Goal: Task Accomplishment & Management: Use online tool/utility

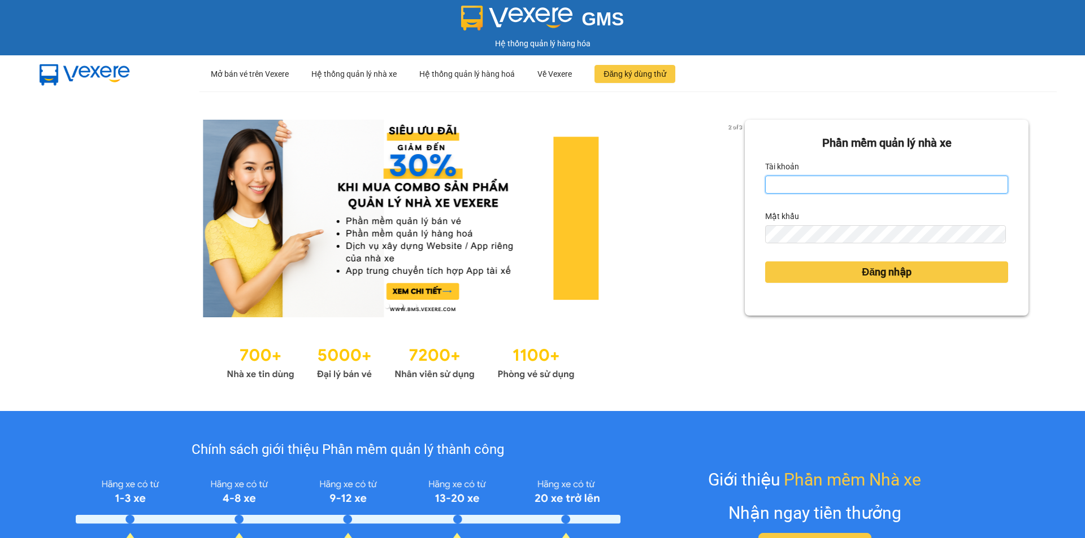
click at [812, 180] on input "Tài khoản" at bounding box center [886, 185] width 243 height 18
type input "thanhtra.phuongnam"
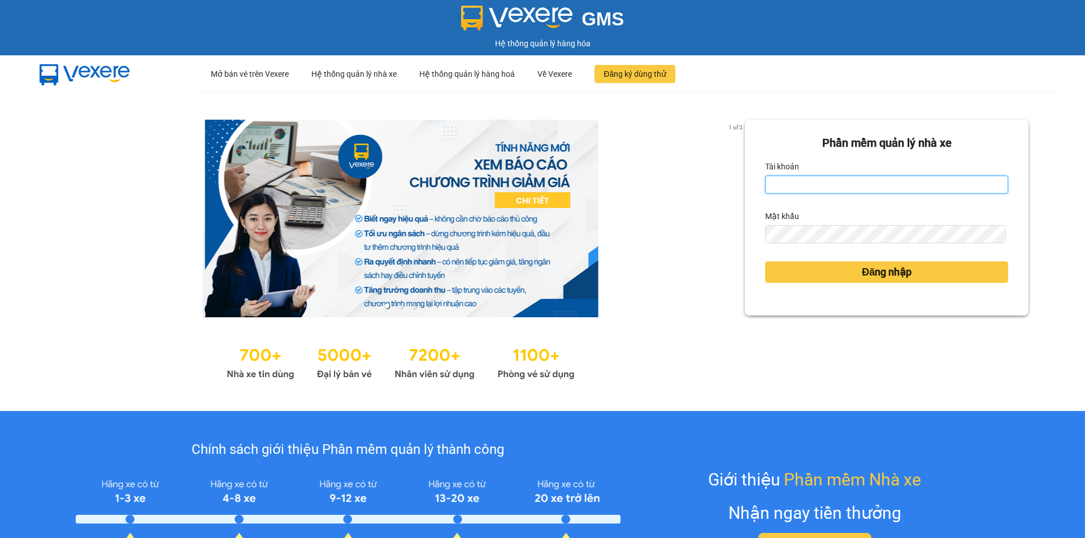
click at [823, 183] on input "Tài khoản" at bounding box center [886, 185] width 243 height 18
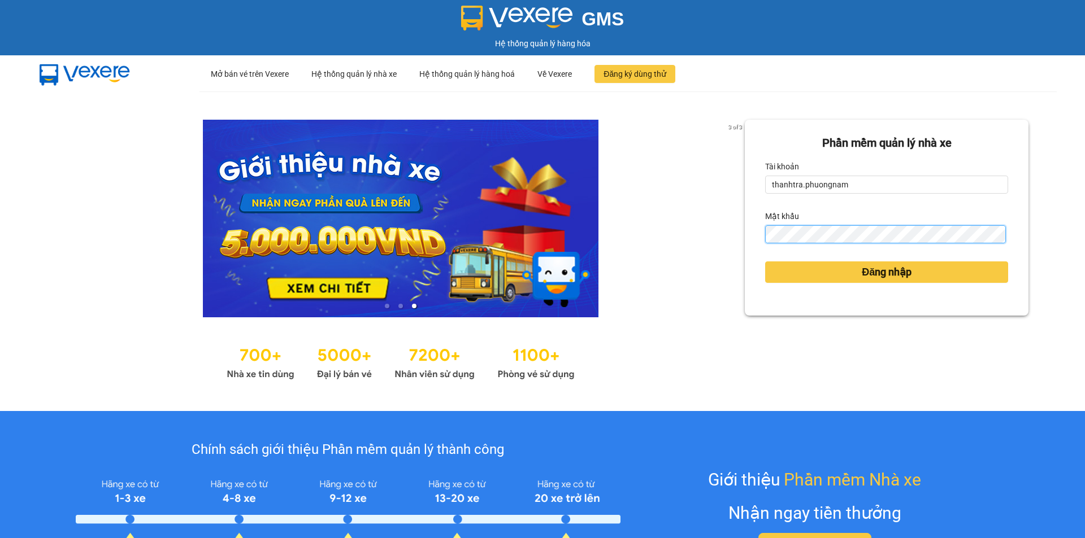
click at [765, 262] on button "Đăng nhập" at bounding box center [886, 272] width 243 height 21
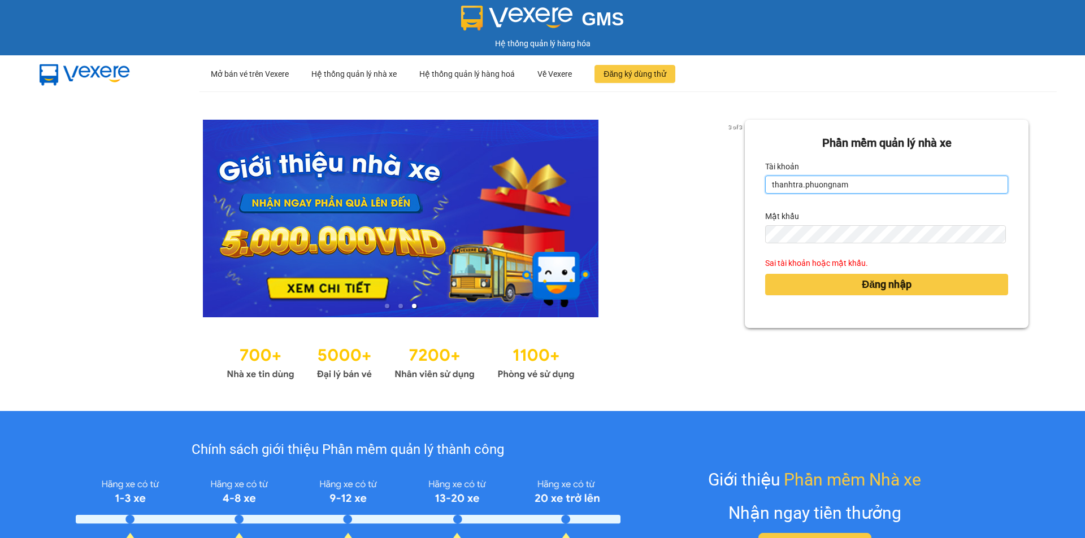
drag, startPoint x: 853, startPoint y: 180, endPoint x: 667, endPoint y: 154, distance: 187.6
click at [667, 154] on div "3 of 3 Phần mềm quản lý nhà xe Tài khoản thanhtra.phuongnam Mật khẩu Sai tài kh…" at bounding box center [542, 252] width 1085 height 320
drag, startPoint x: 850, startPoint y: 183, endPoint x: 765, endPoint y: 164, distance: 86.8
click at [765, 164] on div "Tài khoản thanhtra.phuongnam" at bounding box center [886, 176] width 243 height 36
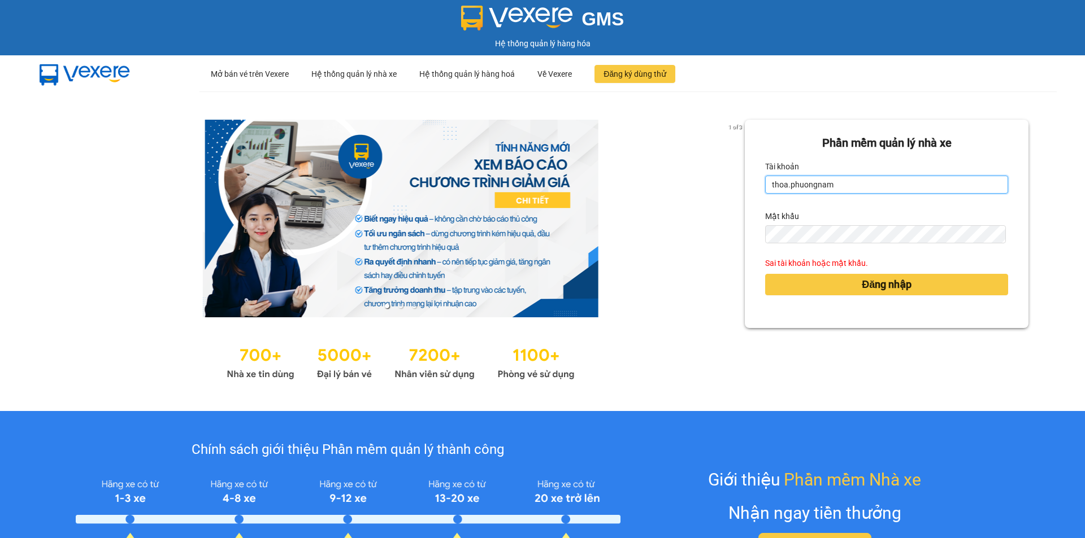
drag, startPoint x: 800, startPoint y: 183, endPoint x: 759, endPoint y: 176, distance: 42.3
click at [765, 176] on input "thoa.phuongnam" at bounding box center [886, 185] width 243 height 18
type input "thao.phuongnam"
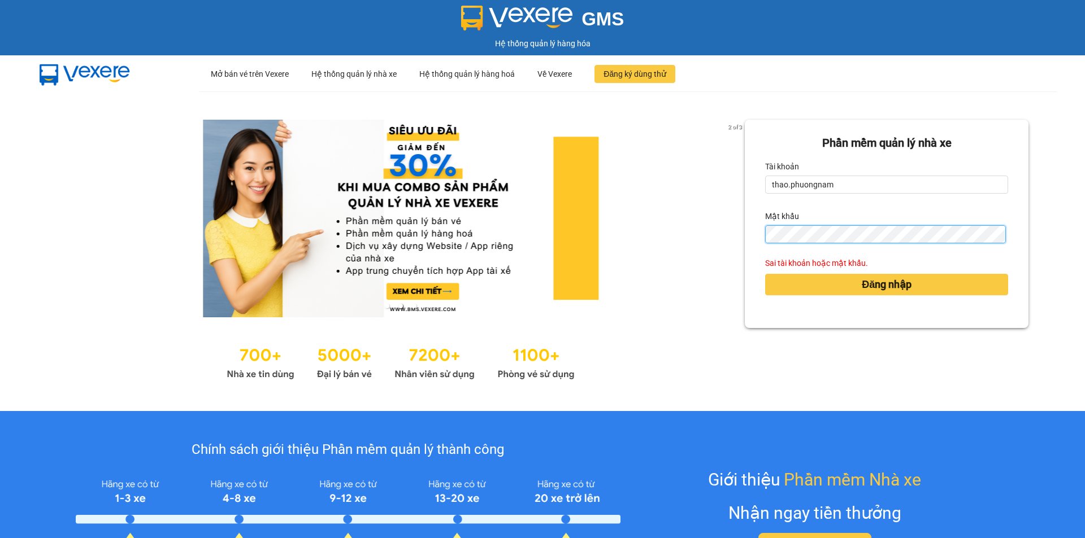
click at [748, 229] on div "Phần mềm quản lý nhà xe Tài khoản thao.phuongnam Mật khẩu Sai tài khoản hoặc mậ…" at bounding box center [886, 224] width 284 height 208
click at [765, 274] on button "Đăng nhập" at bounding box center [886, 284] width 243 height 21
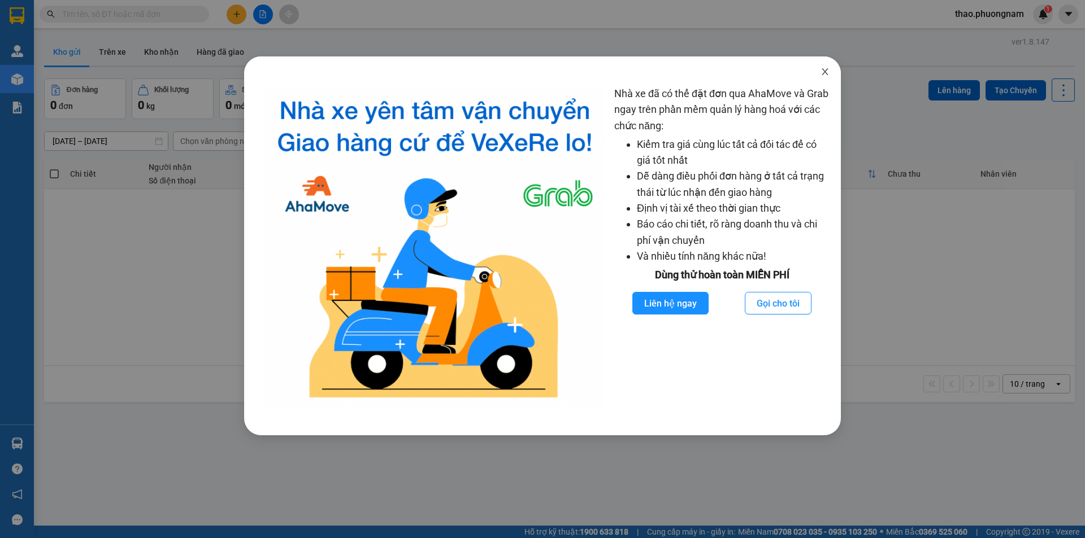
click at [820, 72] on span "Close" at bounding box center [825, 72] width 32 height 32
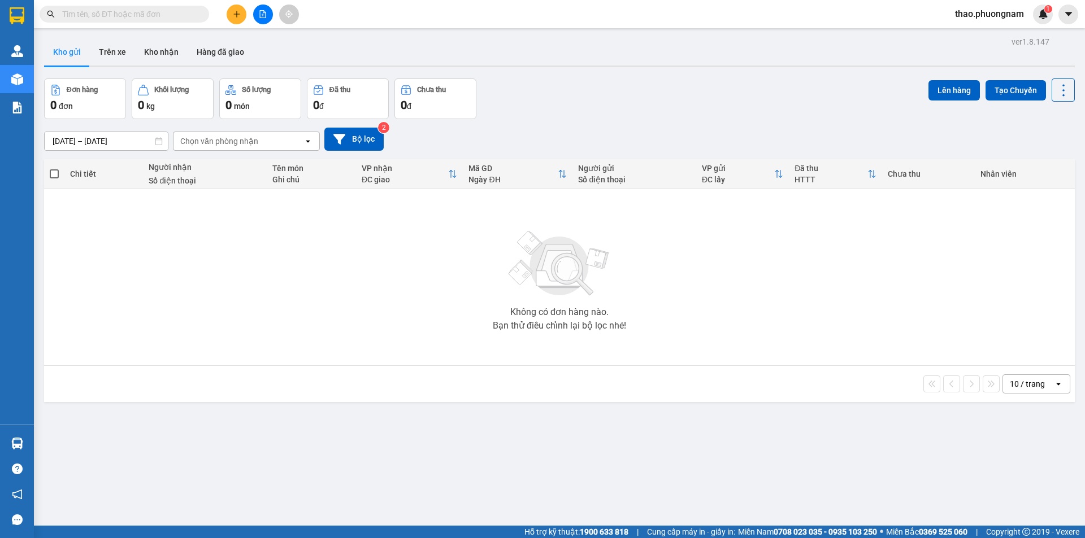
click at [129, 5] on div "Kết quả tìm kiếm ( 0 ) Bộ lọc No Data" at bounding box center [110, 15] width 220 height 20
click at [122, 10] on input "text" at bounding box center [128, 14] width 133 height 12
click at [130, 15] on input "text" at bounding box center [128, 14] width 133 height 12
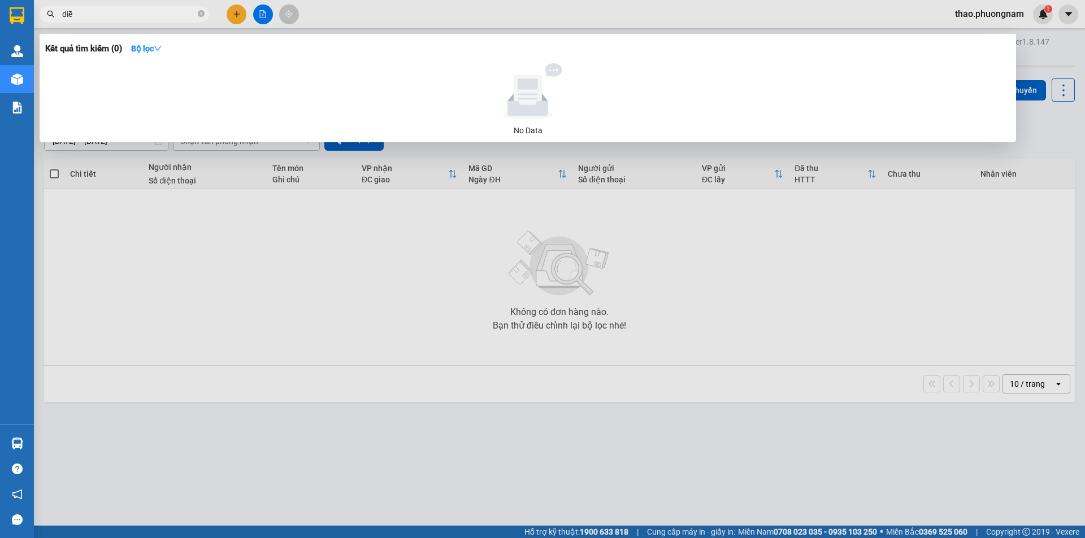
type input "diễm"
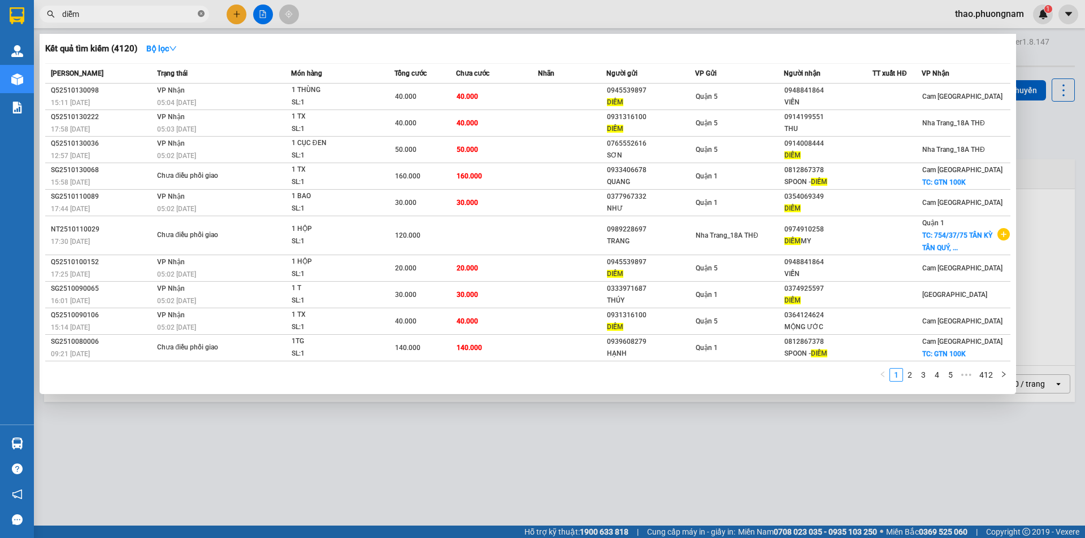
click at [202, 12] on icon "close-circle" at bounding box center [201, 13] width 7 height 7
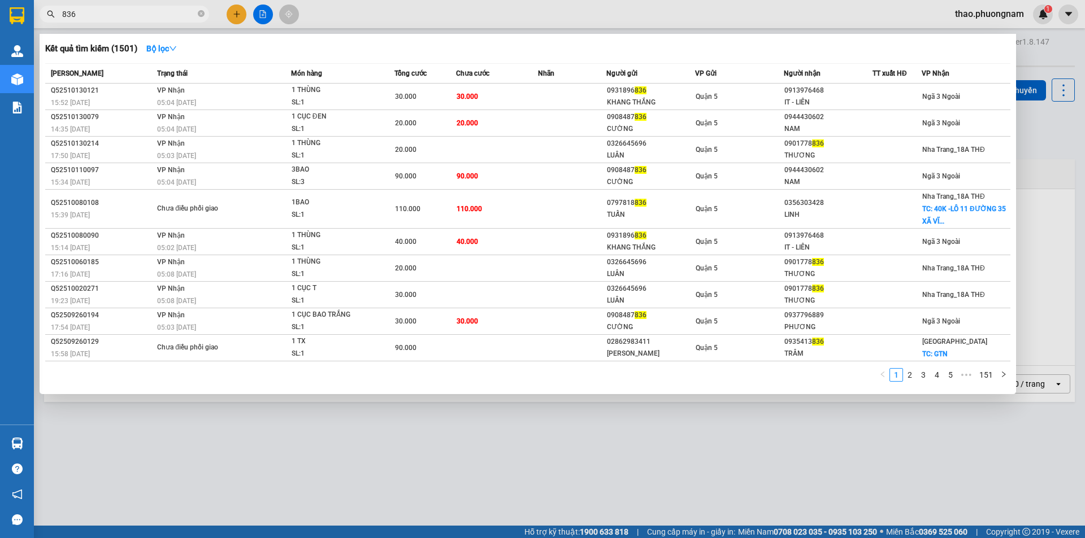
click at [88, 20] on input "836" at bounding box center [128, 14] width 133 height 12
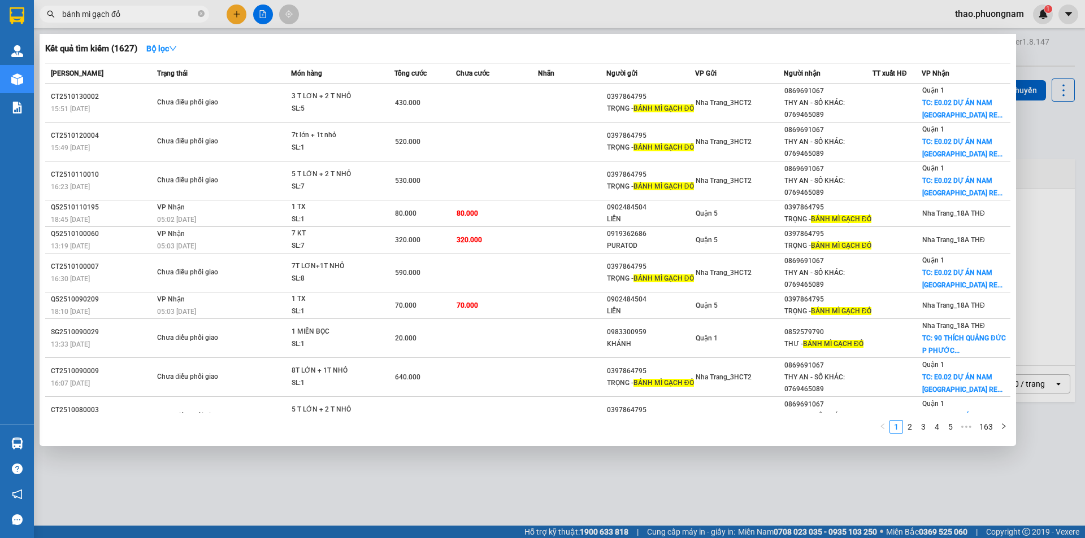
type input "bánh mì gạch đỏ"
click at [199, 12] on icon "close-circle" at bounding box center [201, 13] width 7 height 7
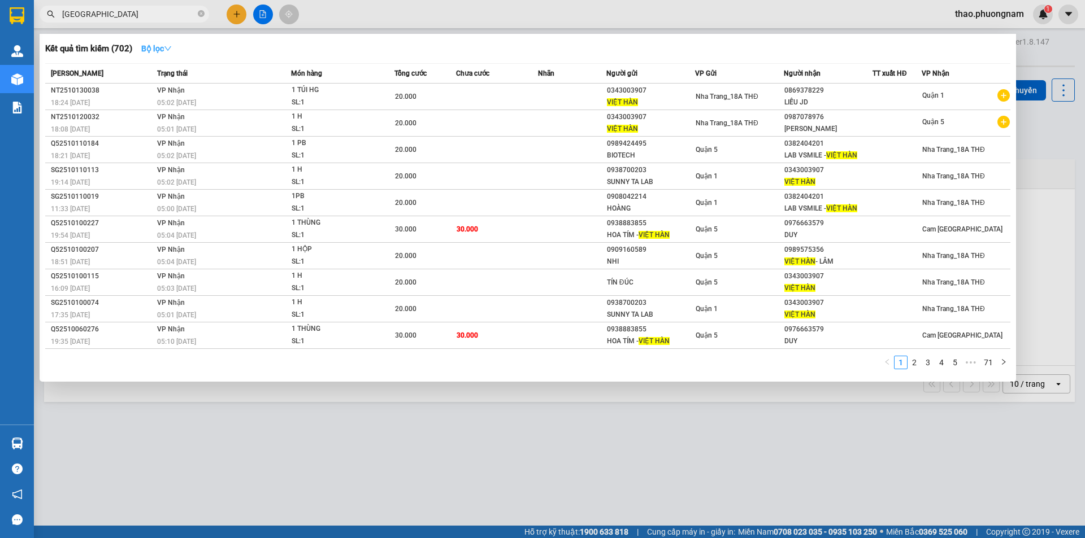
type input "việt hàn"
click at [155, 44] on button "Bộ lọc" at bounding box center [156, 49] width 49 height 18
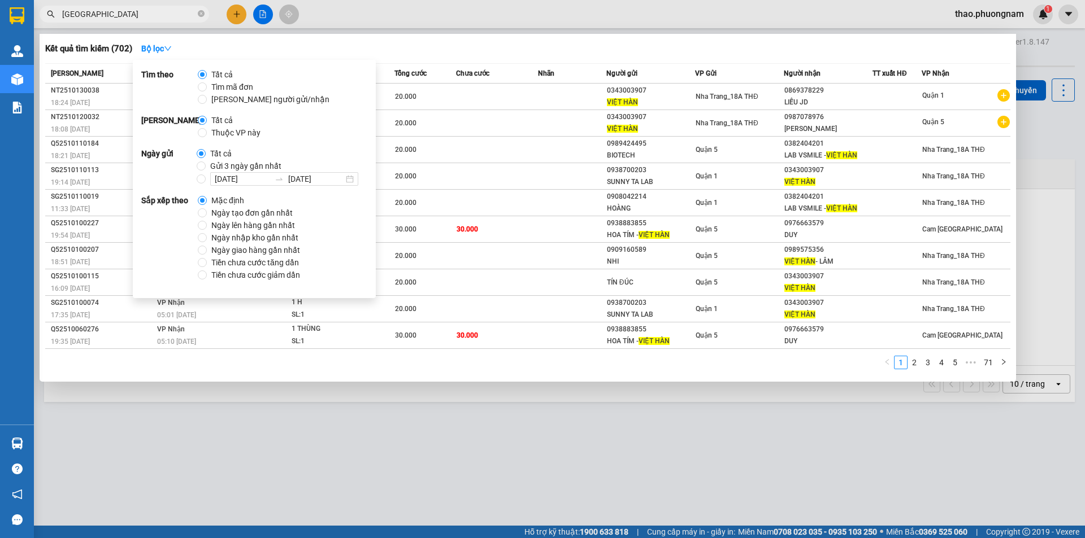
click at [221, 210] on span "Ngày tạo đơn gần nhất" at bounding box center [252, 213] width 90 height 12
click at [207, 210] on input "Ngày tạo đơn gần nhất" at bounding box center [202, 212] width 9 height 9
radio input "true"
radio input "false"
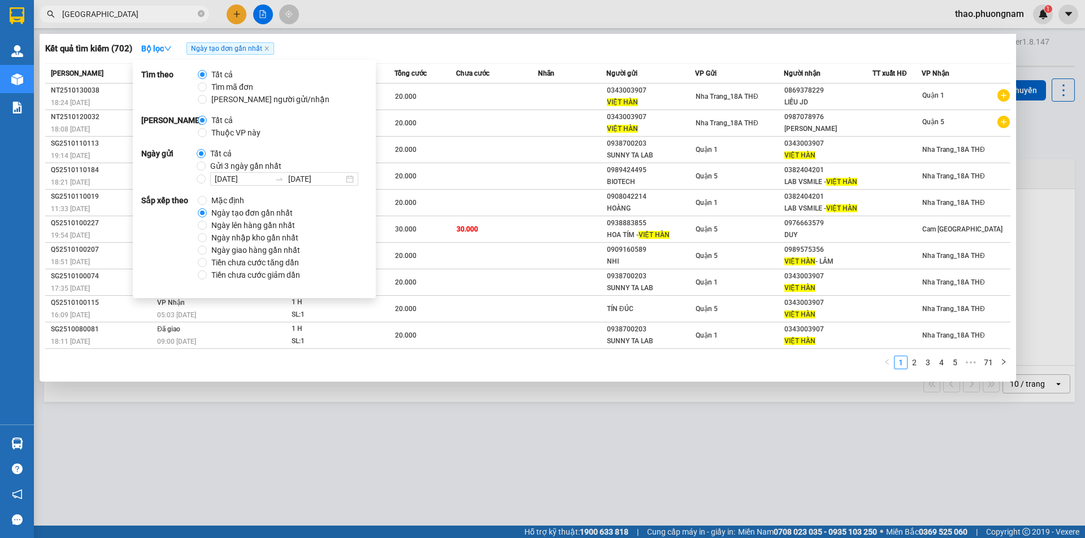
click at [318, 45] on div "Kết quả tìm kiếm ( 702 ) Bộ lọc Ngày tạo đơn gần nhất" at bounding box center [527, 49] width 965 height 18
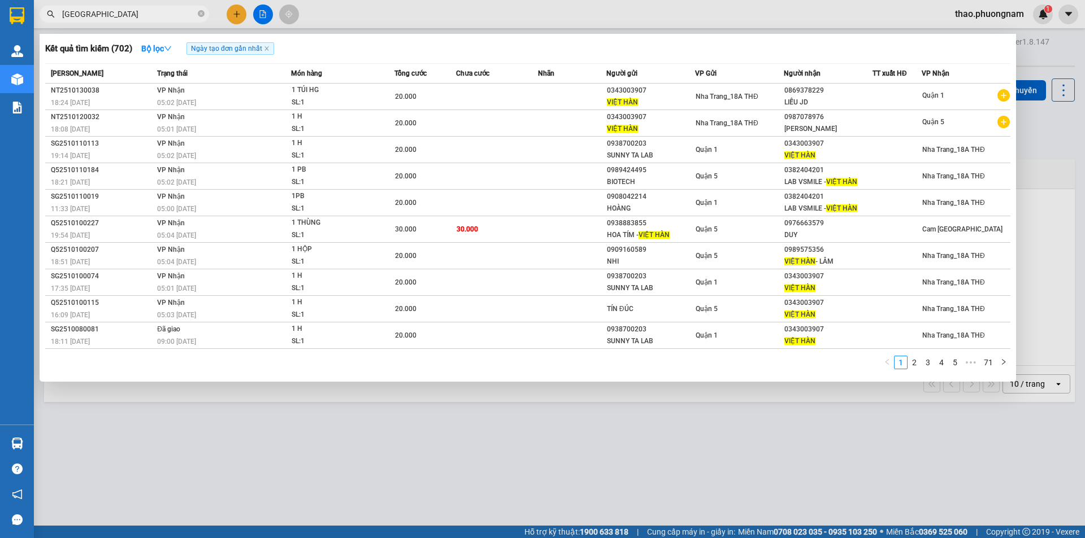
click at [117, 10] on input "việt hàn" at bounding box center [128, 14] width 133 height 12
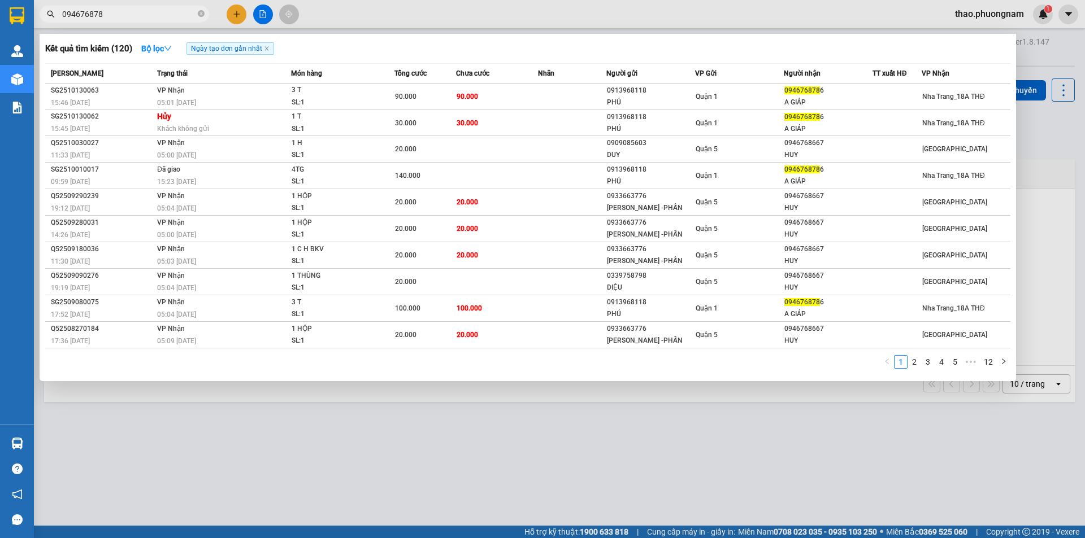
type input "0946768786"
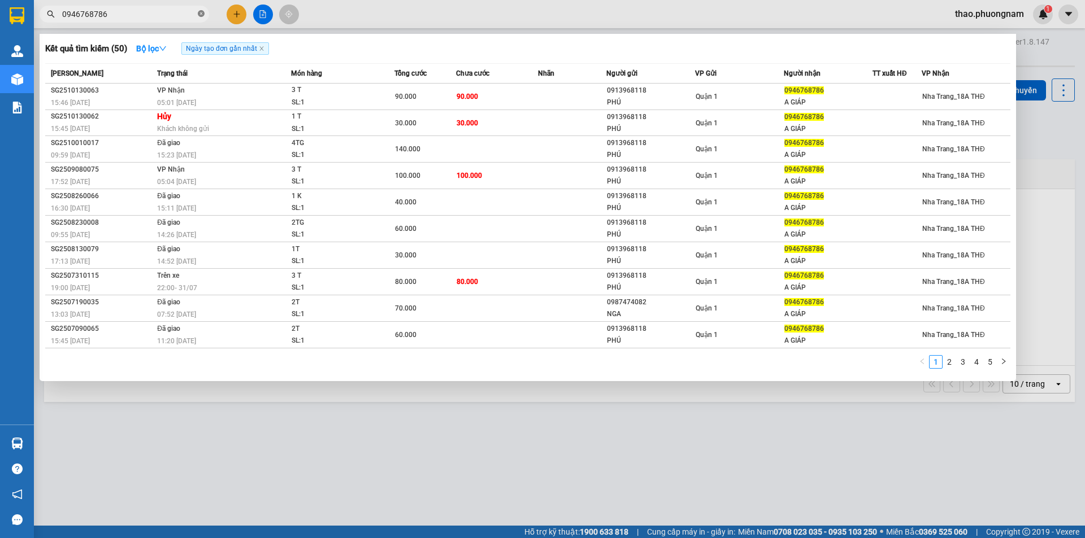
click at [202, 15] on icon "close-circle" at bounding box center [201, 13] width 7 height 7
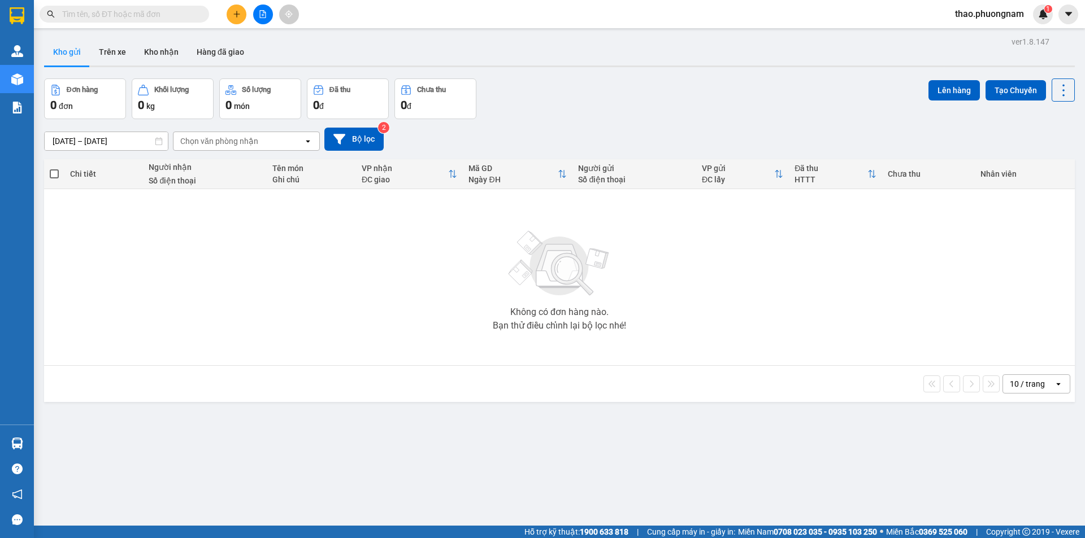
click at [112, 12] on input "text" at bounding box center [128, 14] width 133 height 12
click at [105, 14] on input "text" at bounding box center [128, 14] width 133 height 12
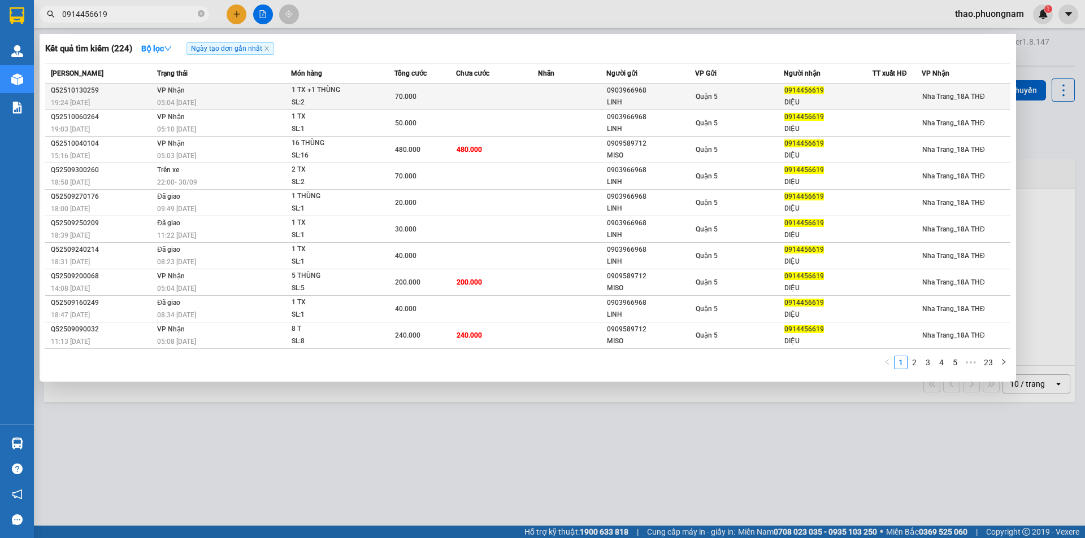
type input "0914456619"
click at [382, 99] on span "1 TX +1 THÙNG SL: 2" at bounding box center [342, 96] width 103 height 24
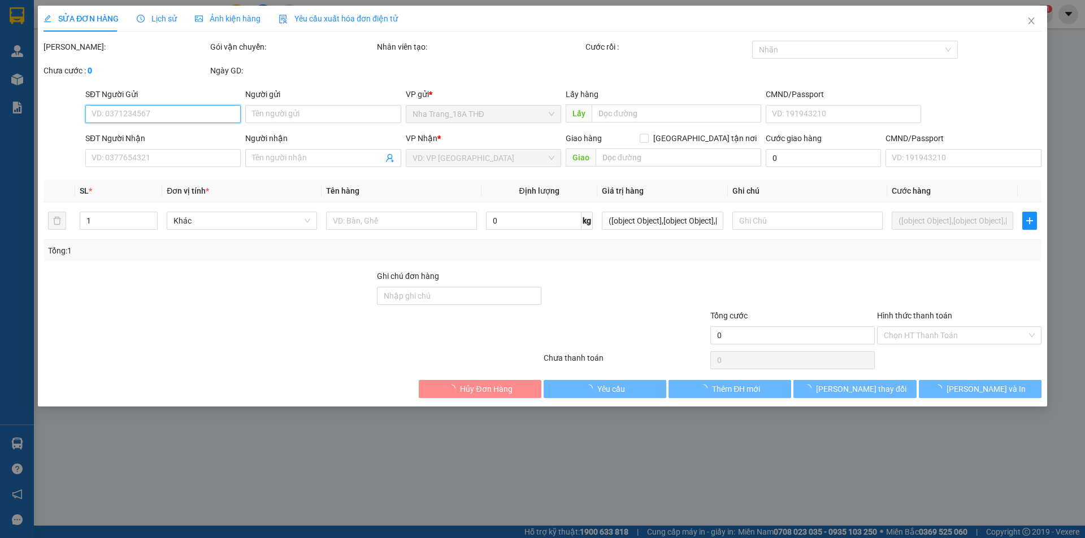
type input "0903966968"
type input "LINH"
type input "0914456619"
type input "DIỆU"
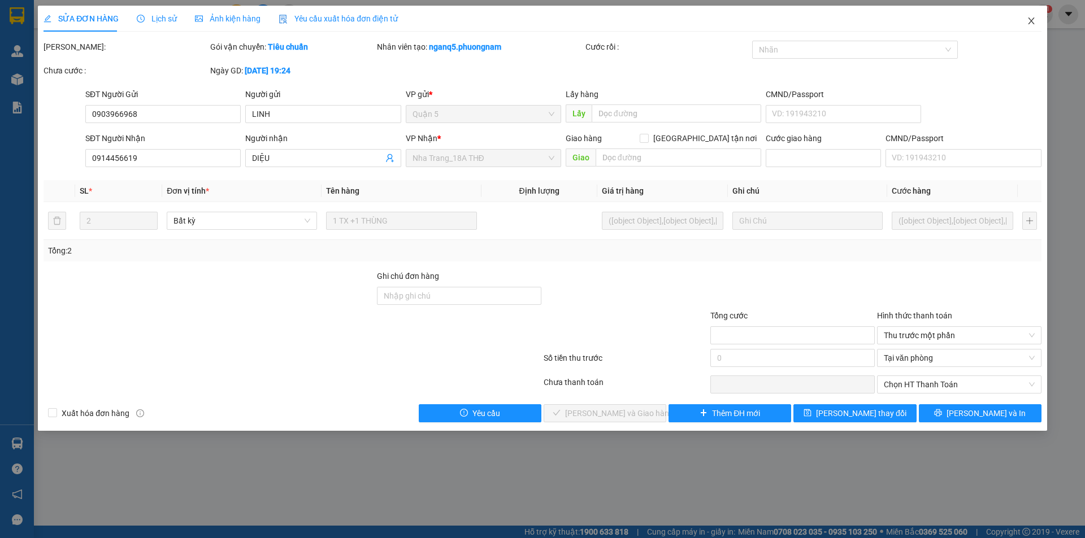
click at [1029, 22] on icon "close" at bounding box center [1030, 20] width 9 height 9
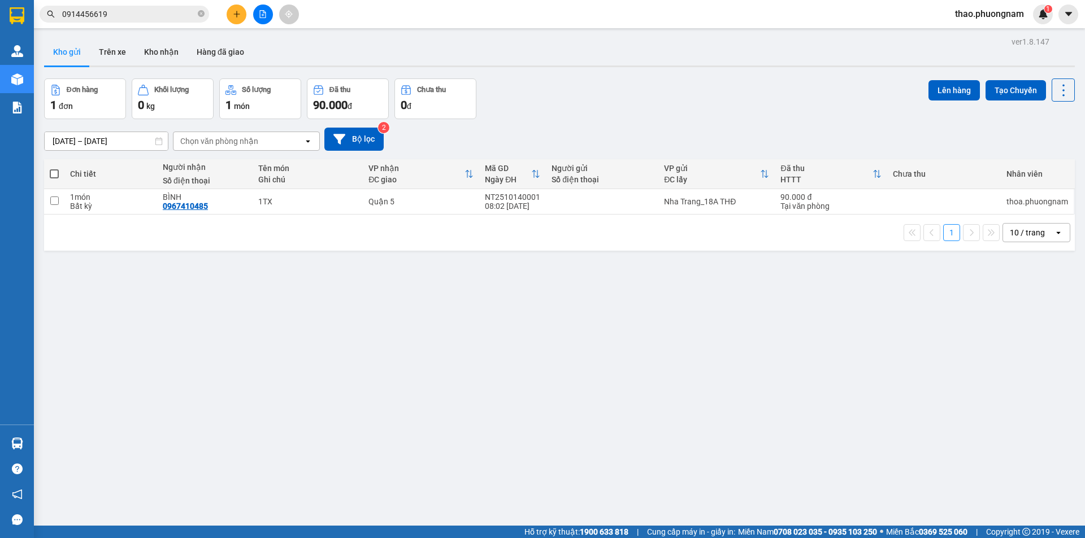
click at [124, 21] on span "0914456619" at bounding box center [124, 14] width 169 height 17
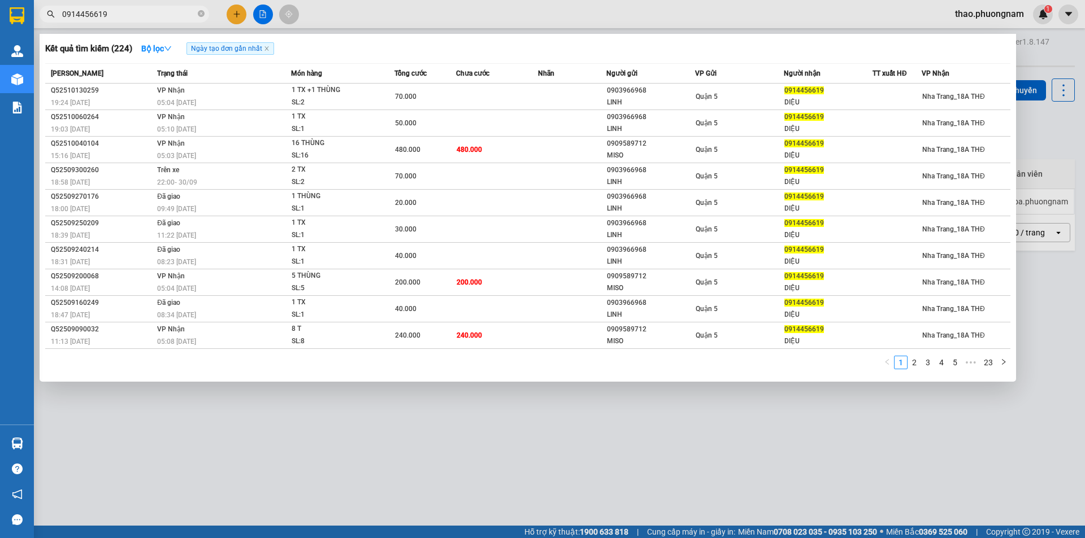
click at [121, 15] on input "0914456619" at bounding box center [128, 14] width 133 height 12
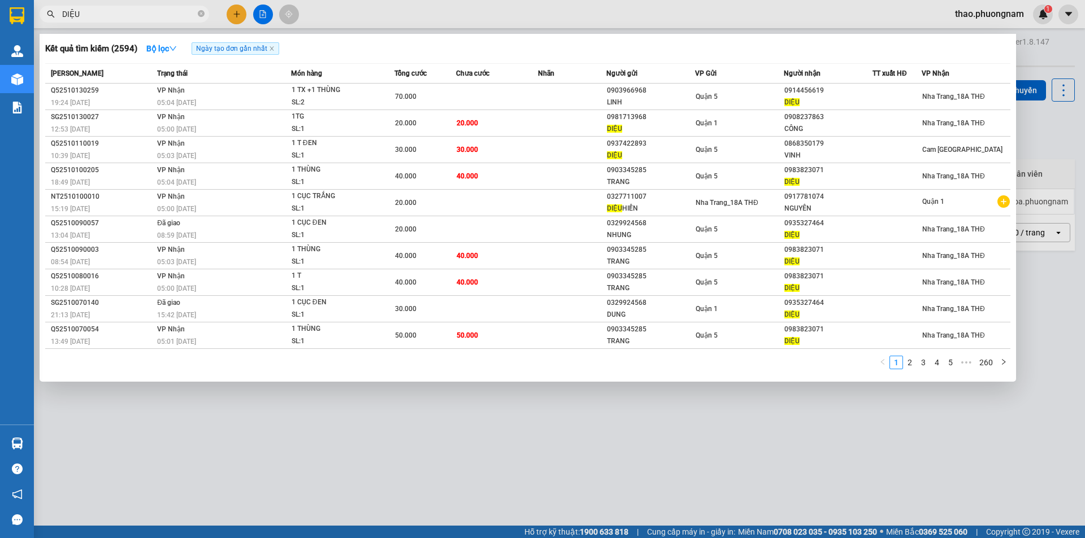
click at [128, 13] on input "DIỆU" at bounding box center [128, 14] width 133 height 12
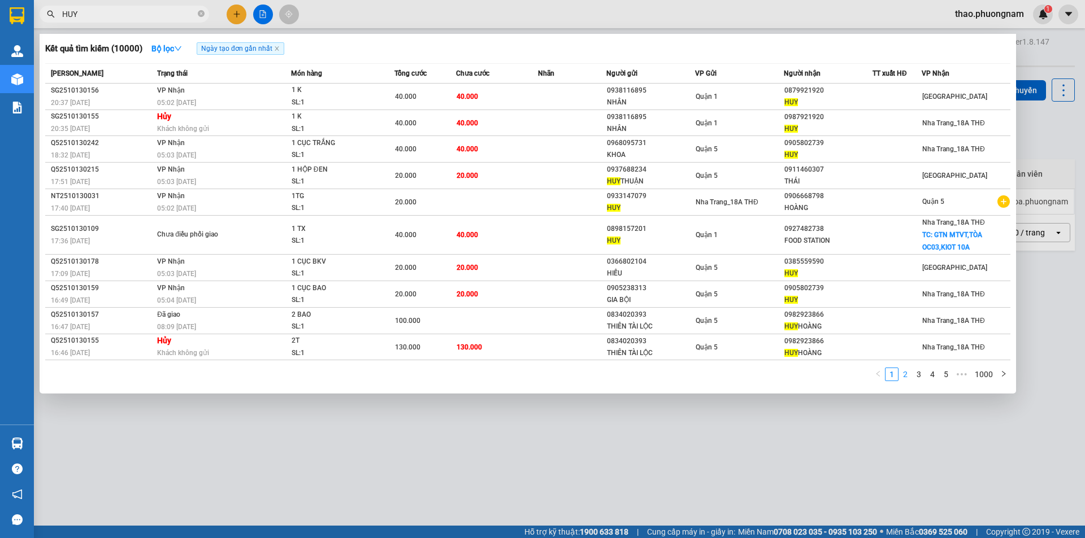
type input "HUY"
click at [903, 377] on link "2" at bounding box center [905, 374] width 12 height 12
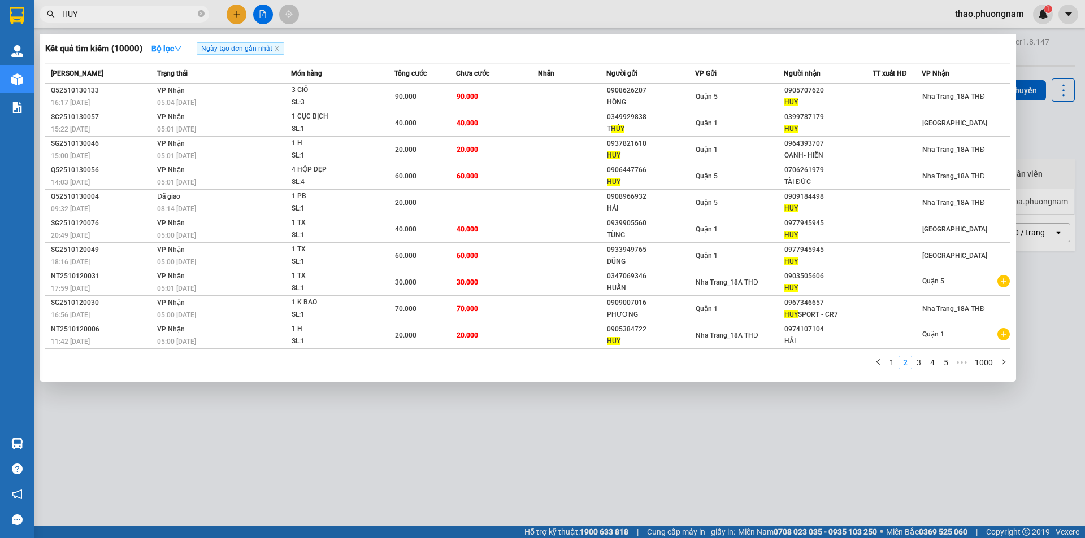
click at [134, 15] on input "HUY" at bounding box center [128, 14] width 133 height 12
click at [200, 14] on icon "close-circle" at bounding box center [201, 13] width 7 height 7
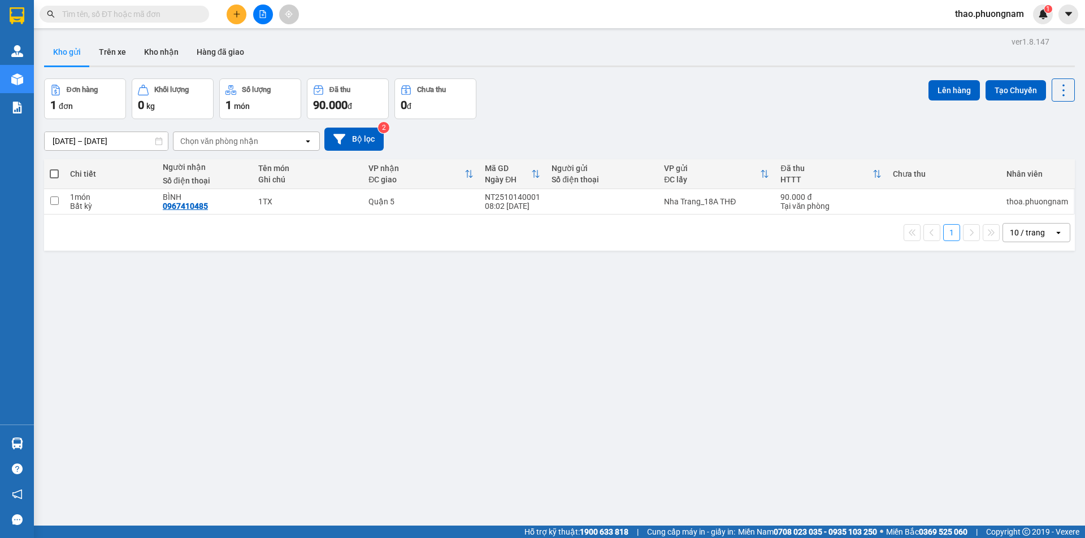
click at [165, 14] on input "text" at bounding box center [128, 14] width 133 height 12
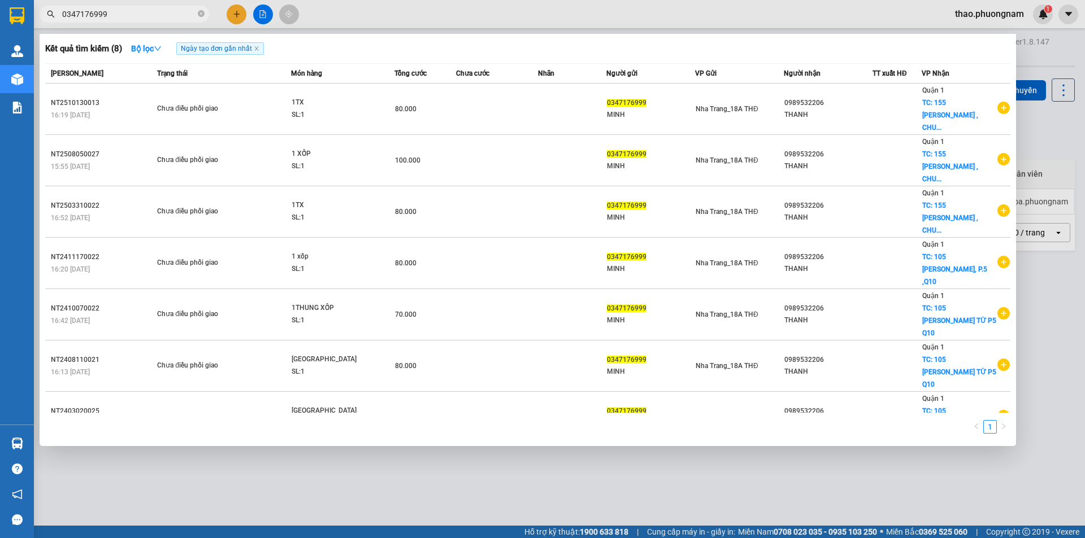
type input "0347176999"
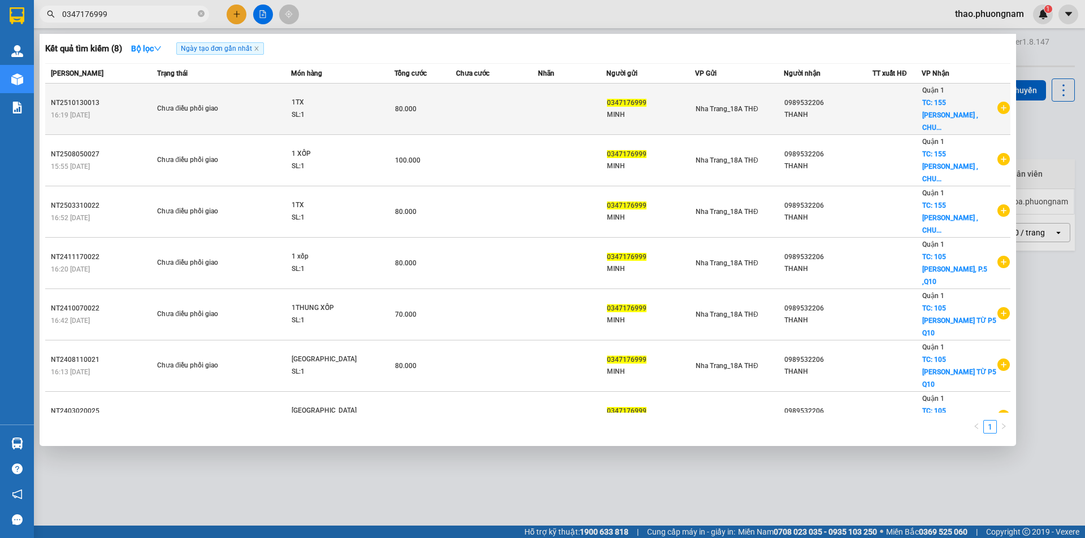
click at [540, 112] on td at bounding box center [572, 109] width 68 height 51
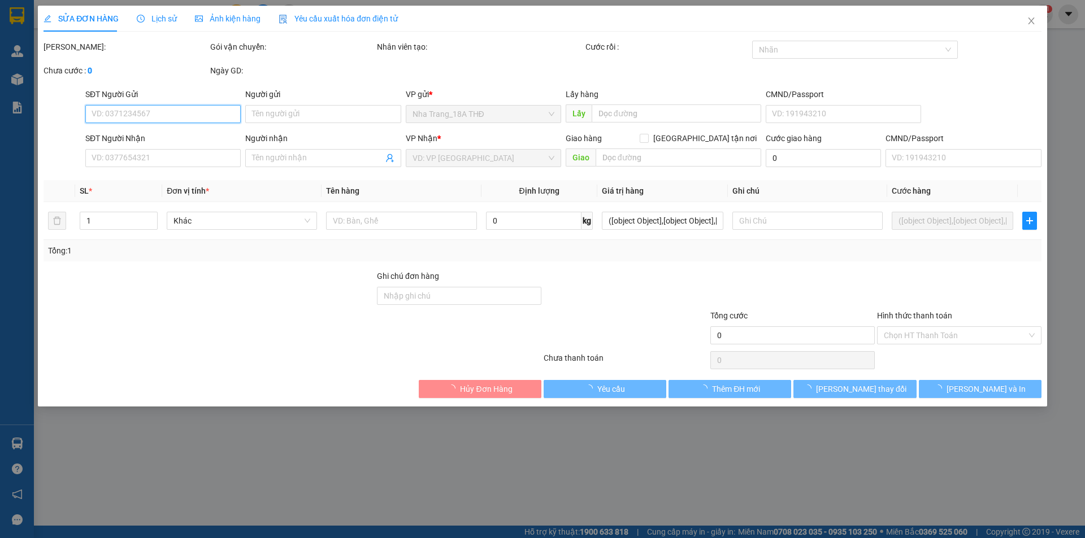
type input "0347176999"
type input "MINH"
type input "0989532206"
type input "THANH"
checkbox input "true"
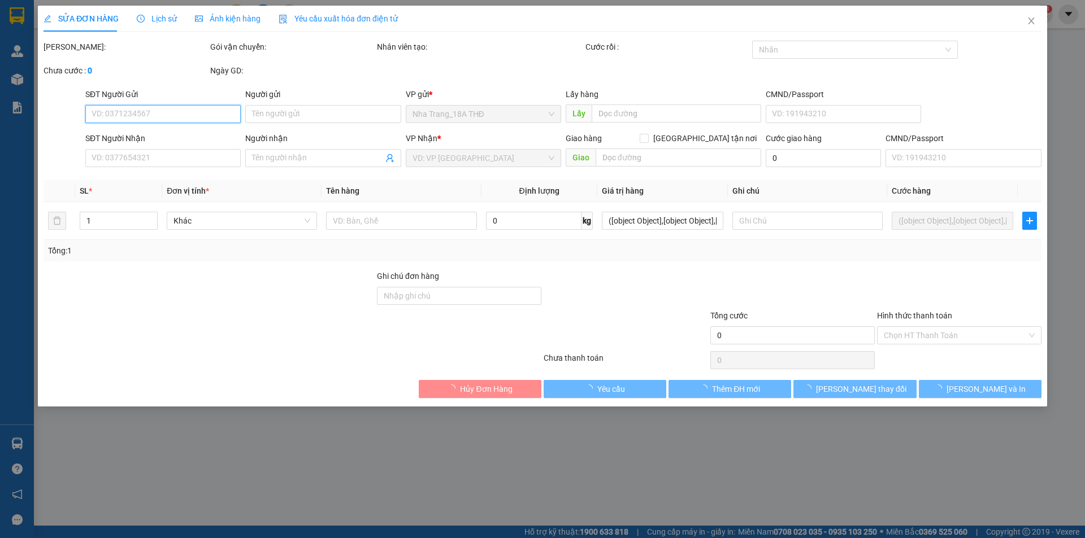
type input "155 NGUYỄN CHÍ THANH , CHUNG CƯ NGUYỄN CHÍ THANH , PHƯỜNG 9 , QUẬN 5(GTN 50K)"
type input "(50000)"
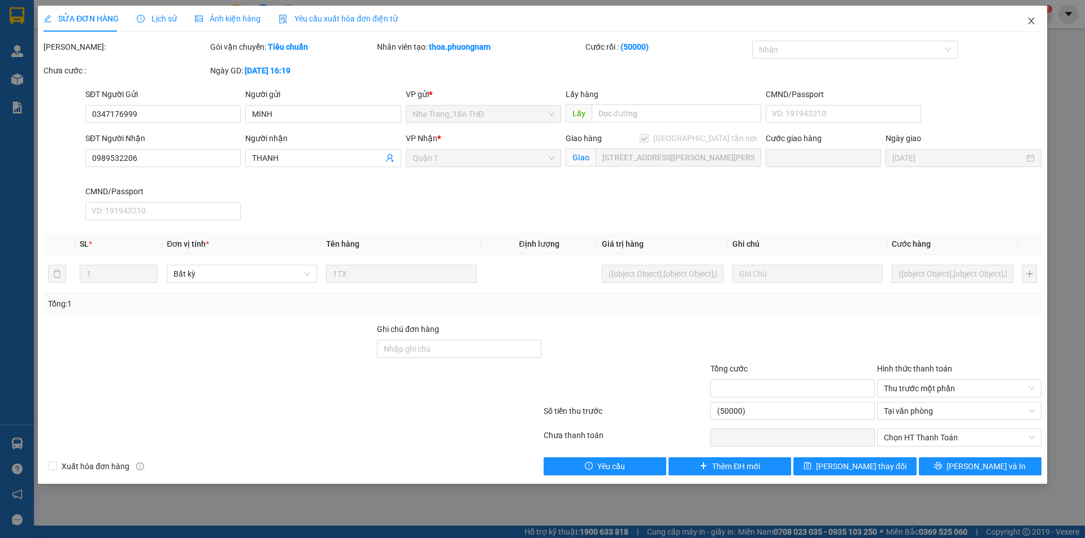
click at [1030, 23] on icon "close" at bounding box center [1030, 20] width 9 height 9
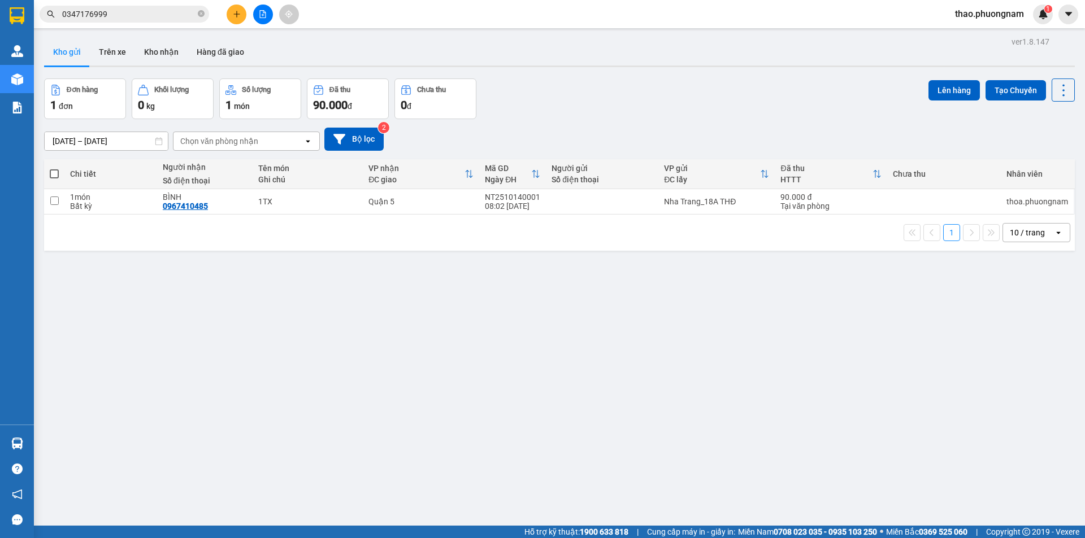
click at [121, 17] on input "0347176999" at bounding box center [128, 14] width 133 height 12
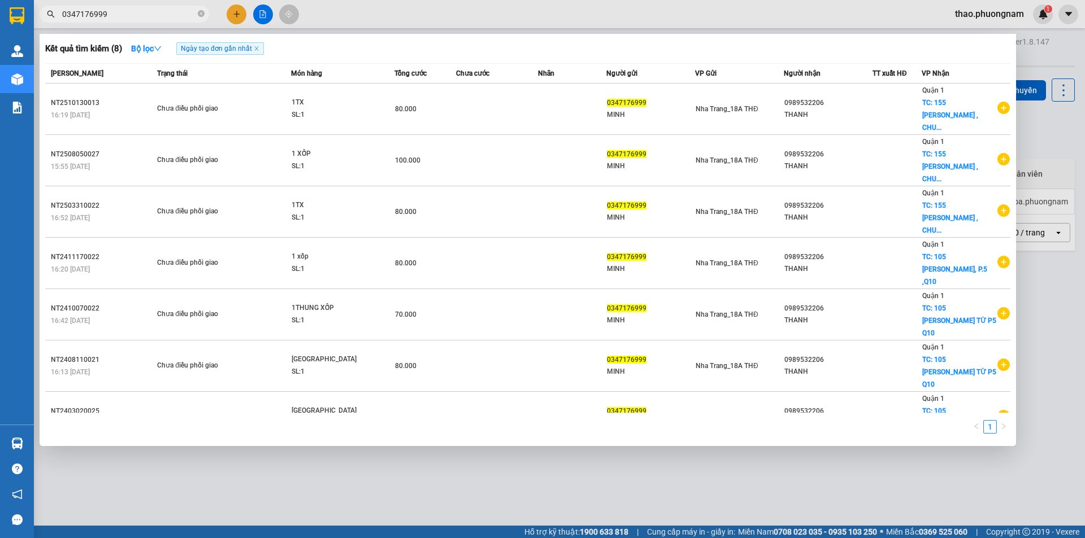
click at [121, 17] on input "0347176999" at bounding box center [128, 14] width 133 height 12
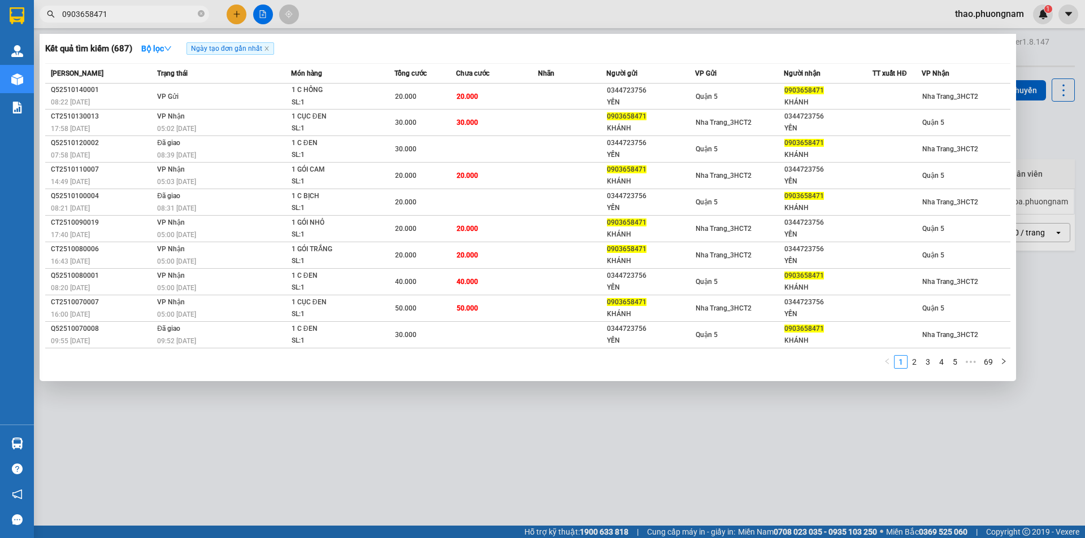
type input "0903658471"
